Goal: Task Accomplishment & Management: Manage account settings

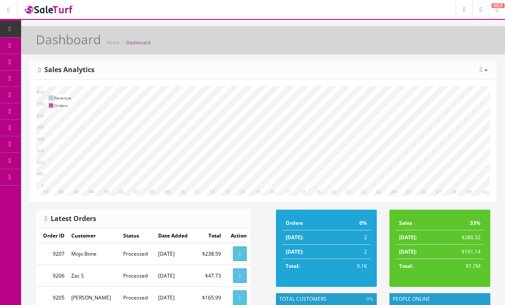
click at [49, 51] on link "Products" at bounding box center [65, 46] width 89 height 16
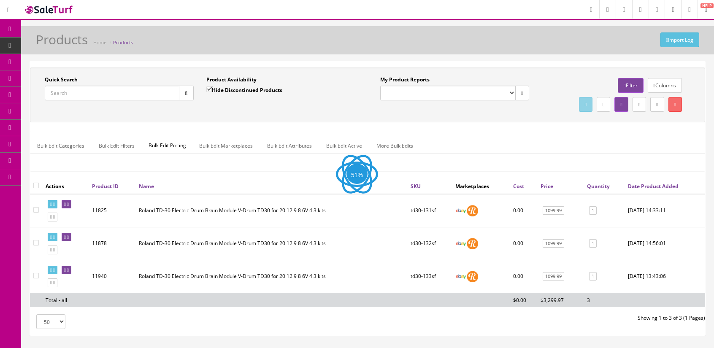
click at [146, 92] on input "Quick Search" at bounding box center [112, 93] width 135 height 15
type input "td30-"
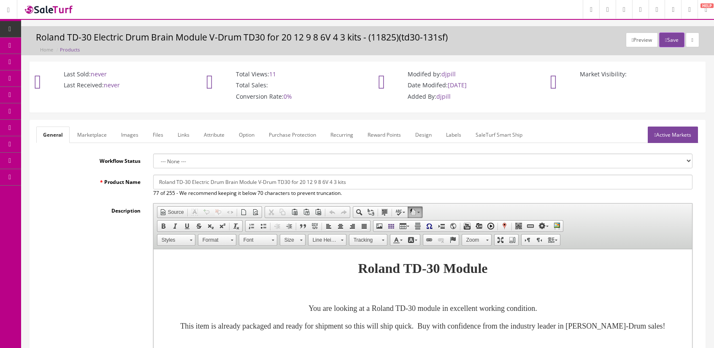
click at [94, 243] on div "Description Rich Text Editor, input-description1 Editor toolbars Document Sourc…" at bounding box center [367, 316] width 663 height 227
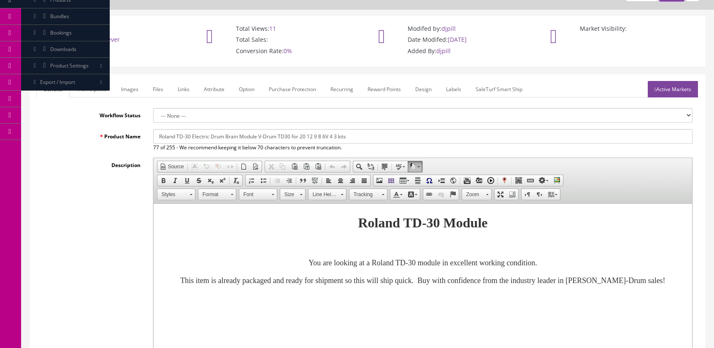
scroll to position [41, 0]
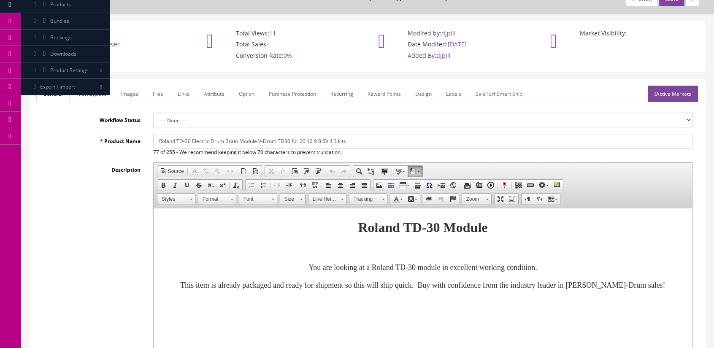
click at [132, 90] on link "Images" at bounding box center [129, 94] width 31 height 16
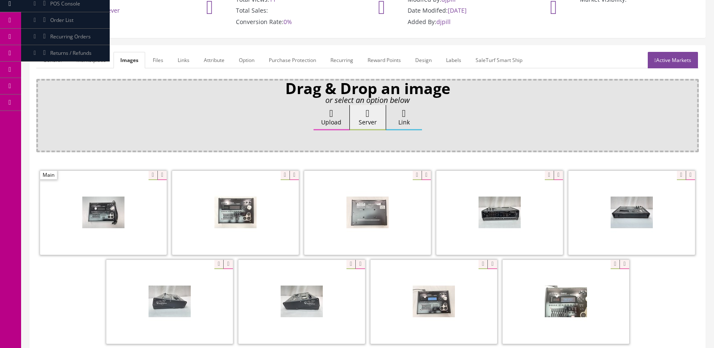
scroll to position [83, 0]
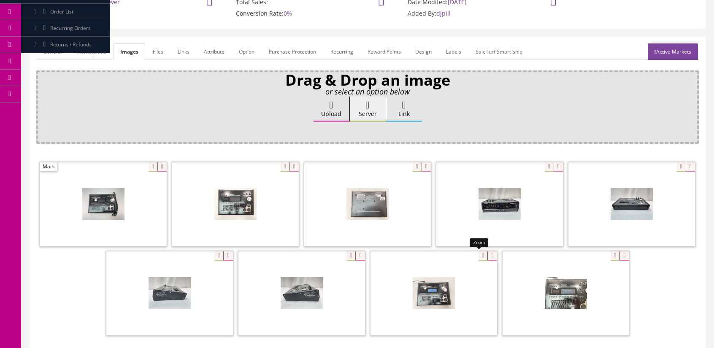
click at [475, 254] on div at bounding box center [434, 293] width 127 height 84
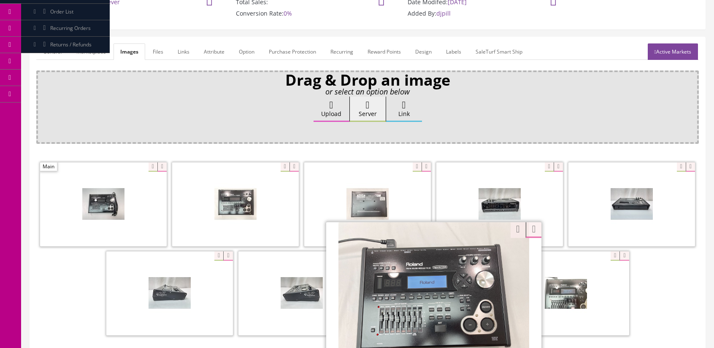
click at [49, 276] on div at bounding box center [367, 250] width 663 height 178
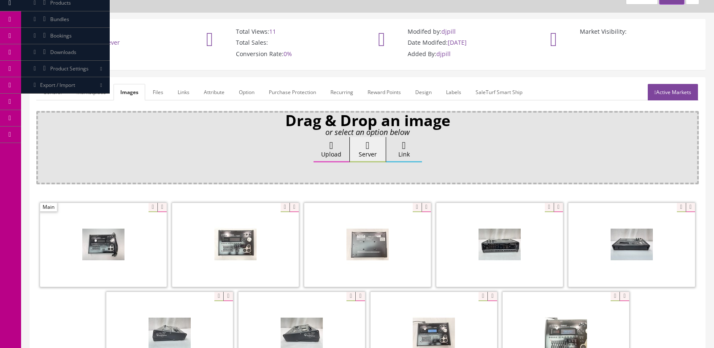
scroll to position [0, 0]
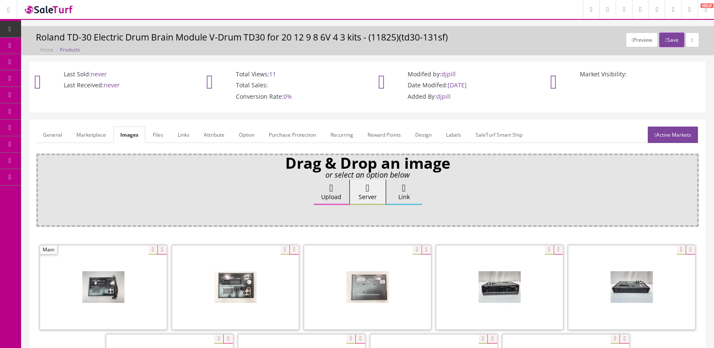
click at [48, 130] on link "General" at bounding box center [52, 135] width 32 height 16
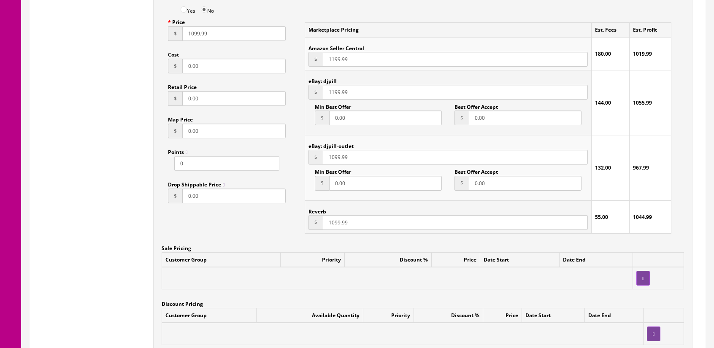
scroll to position [844, 0]
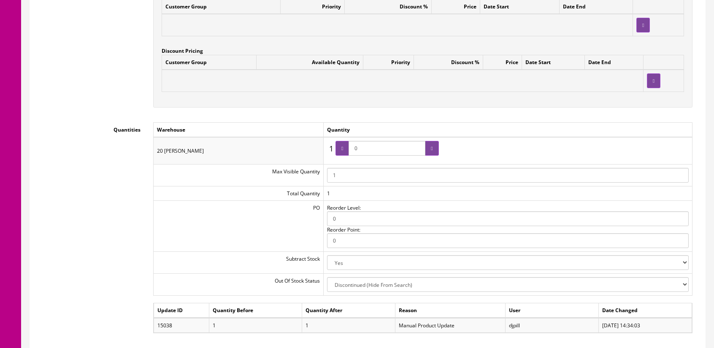
click at [393, 151] on input "0" at bounding box center [387, 148] width 77 height 15
type input "1"
click at [347, 149] on div at bounding box center [343, 148] width 14 height 15
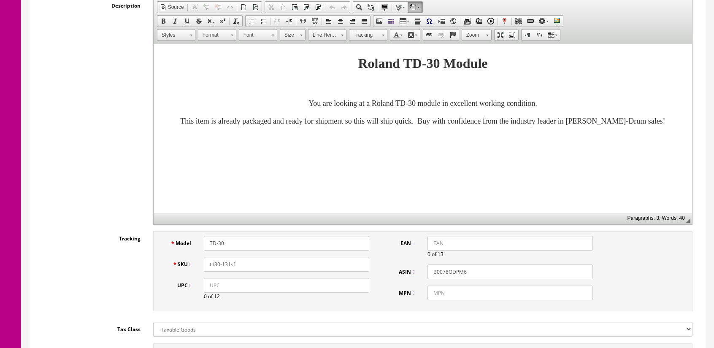
scroll to position [0, 0]
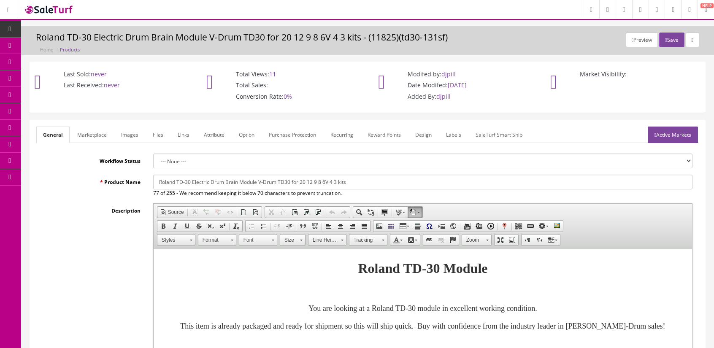
click at [664, 27] on div "Preview Save Roland TD-30 Electric Drum Brain Module V-Drum TD30 for 20 12 9 8 …" at bounding box center [367, 40] width 693 height 29
click at [665, 38] on icon "button" at bounding box center [666, 40] width 2 height 5
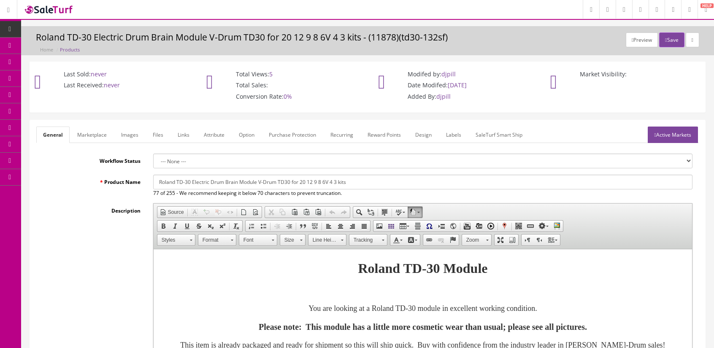
click at [135, 130] on link "Images" at bounding box center [129, 135] width 31 height 16
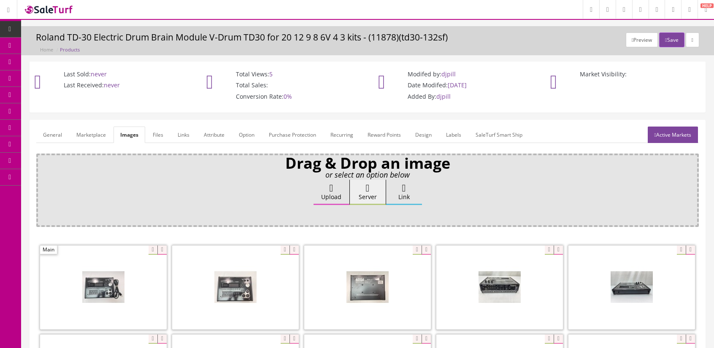
scroll to position [127, 0]
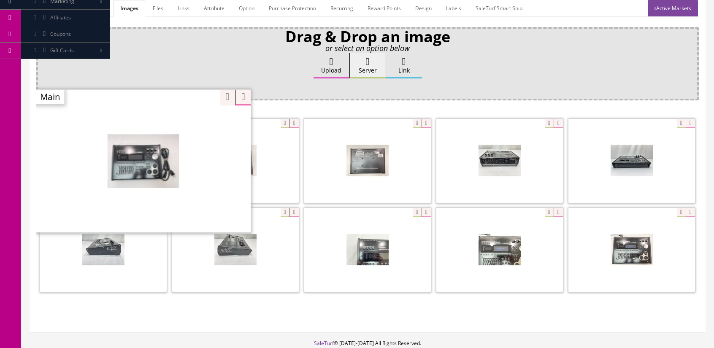
click at [146, 122] on div at bounding box center [142, 160] width 215 height 143
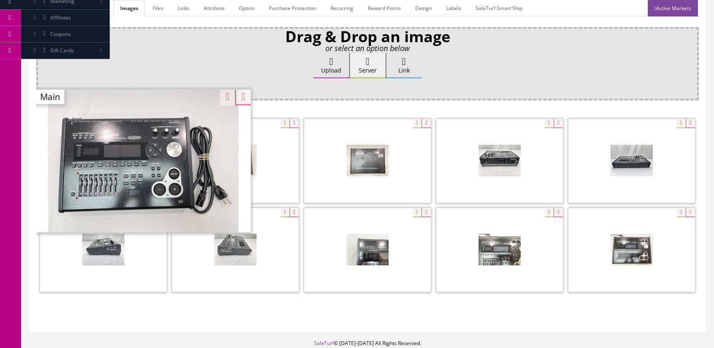
click at [607, 319] on div "Drag & Drop an image or select an option below Upload Server Link Ok WM Left To…" at bounding box center [367, 176] width 663 height 299
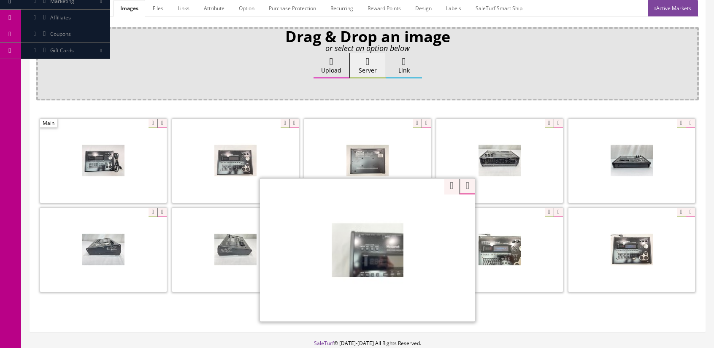
click at [415, 211] on div at bounding box center [367, 249] width 215 height 143
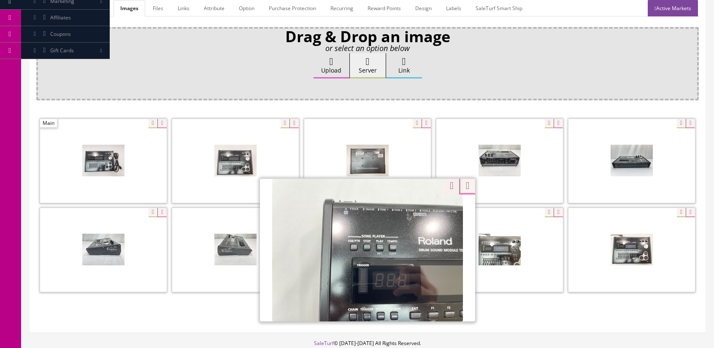
click at [583, 308] on div "Drag & Drop an image or select an option below Upload Server Link Ok WM Left To…" at bounding box center [367, 176] width 663 height 299
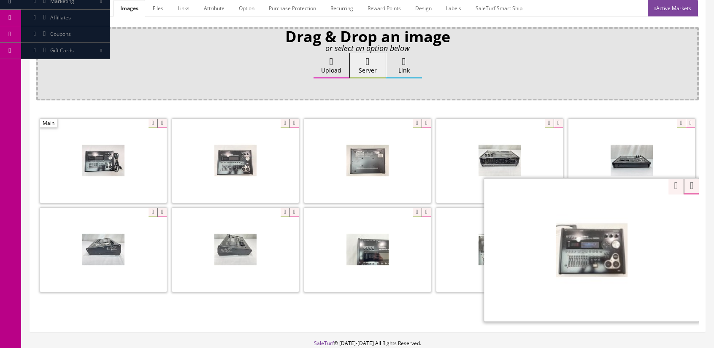
click at [679, 209] on div at bounding box center [591, 249] width 215 height 143
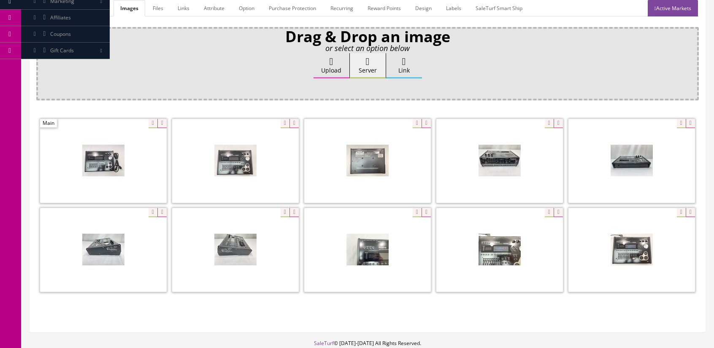
click at [548, 108] on div "Drag & Drop an image or select an option below Upload Server Link Ok WM Left To…" at bounding box center [367, 176] width 663 height 299
click at [675, 123] on div at bounding box center [632, 161] width 127 height 84
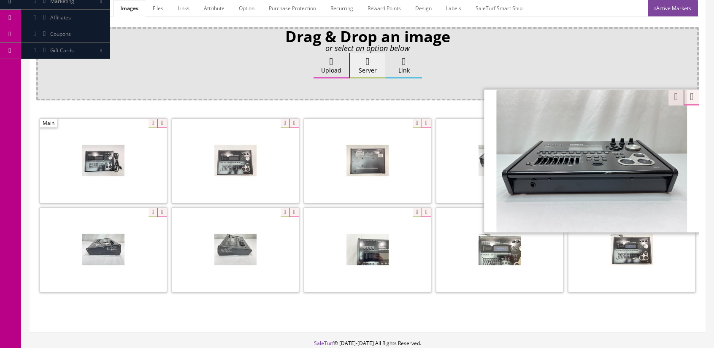
click at [376, 105] on div "Drag & Drop an image or select an option below Upload Server Link Ok WM Left To…" at bounding box center [367, 176] width 663 height 299
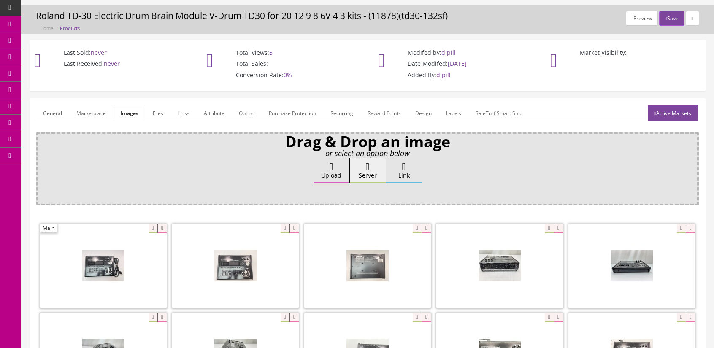
scroll to position [0, 0]
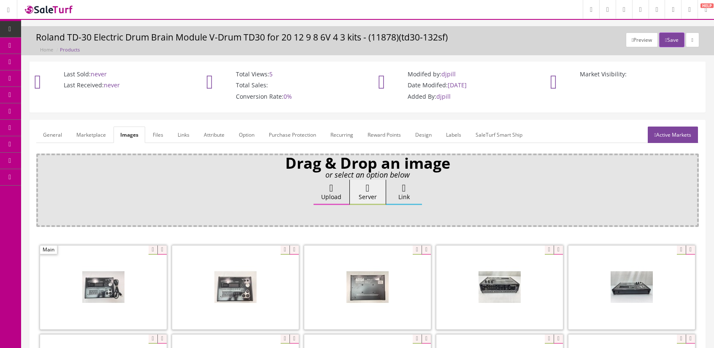
click at [60, 132] on link "General" at bounding box center [52, 135] width 32 height 16
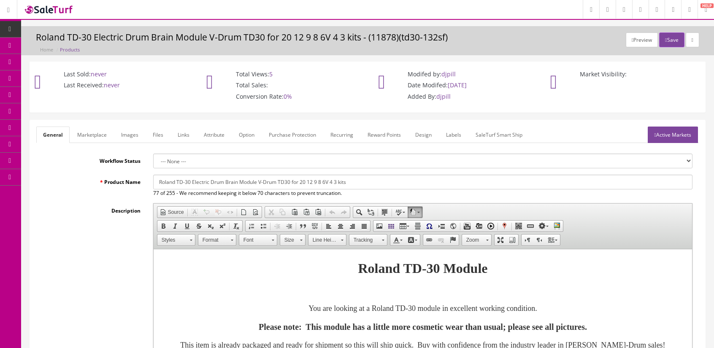
click at [24, 117] on div "Last Sold: never Last Received: never Total Views: 5 Total Sales: Conversion Ra…" at bounding box center [367, 91] width 689 height 59
click at [22, 112] on div "Last Sold: never Last Received: never Total Views: 5 Total Sales: Conversion Ra…" at bounding box center [367, 91] width 693 height 59
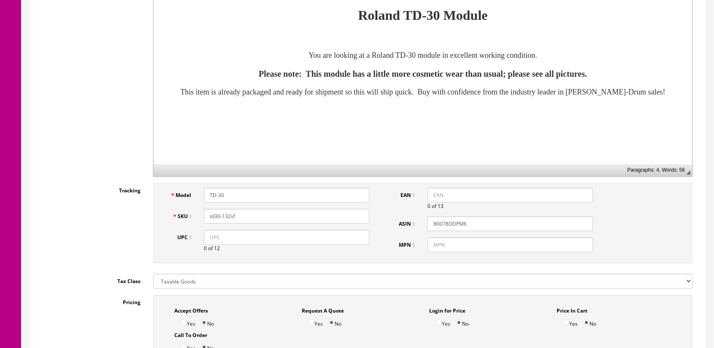
scroll to position [42, 0]
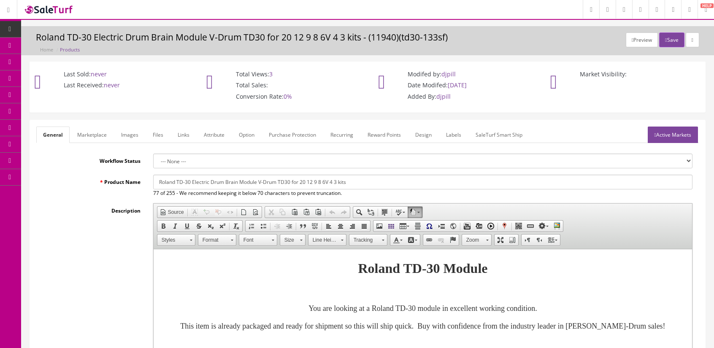
scroll to position [253, 0]
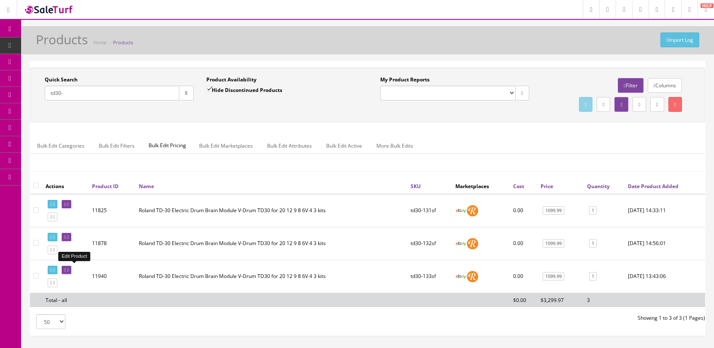
click at [192, 97] on button "button" at bounding box center [186, 93] width 15 height 15
